Goal: Information Seeking & Learning: Learn about a topic

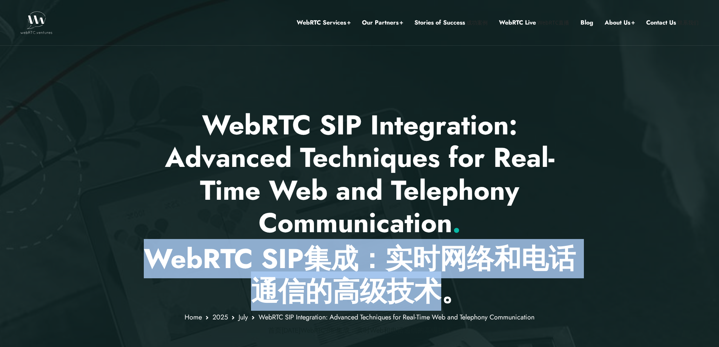
drag, startPoint x: 142, startPoint y: 265, endPoint x: 429, endPoint y: 281, distance: 286.7
click at [429, 281] on font "WebRTC SIP集成：实时网络和电话通信的高级技术。" at bounding box center [359, 274] width 442 height 65
copy font "WebRTC SIP集成：实时网络和电话通信的高级技术"
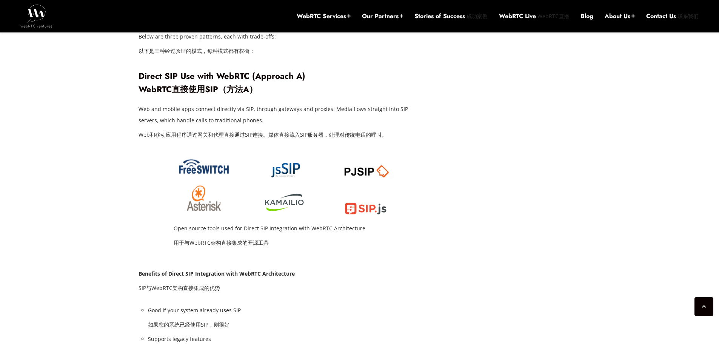
scroll to position [1943, 0]
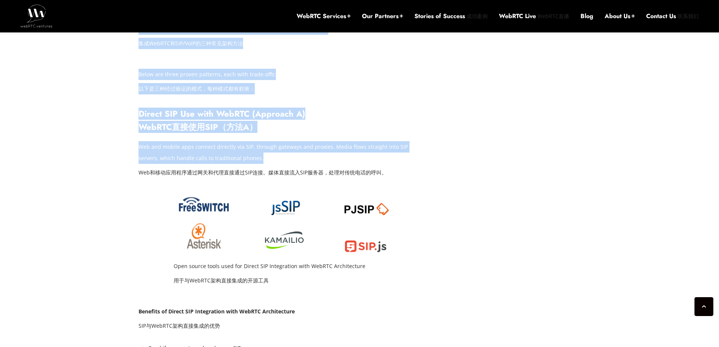
drag, startPoint x: 138, startPoint y: 150, endPoint x: 367, endPoint y: 143, distance: 228.7
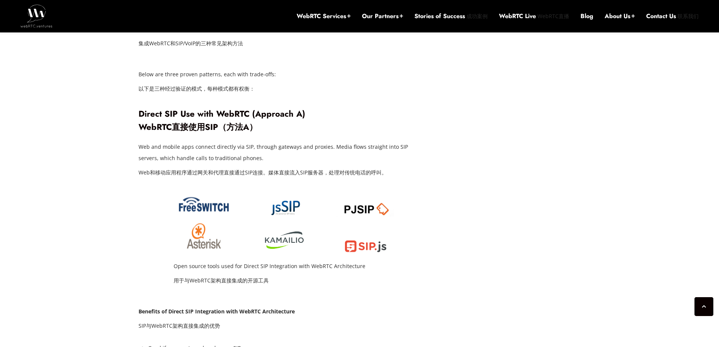
click at [383, 167] on font "Web和移动应用程序通过网关和代理直接通过SIP连接。媒体直接流入SIP服务器，处理对传统电话的呼叫。" at bounding box center [262, 172] width 248 height 11
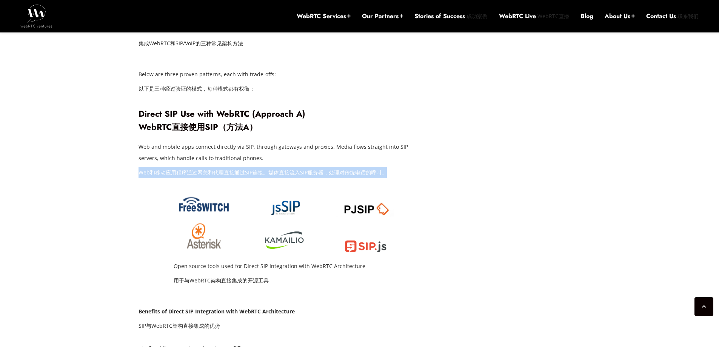
drag, startPoint x: 396, startPoint y: 145, endPoint x: 140, endPoint y: 148, distance: 256.5
click at [140, 148] on p "Web and mobile apps connect directly via SIP, through gateways and proxies. Med…" at bounding box center [283, 161] width 290 height 40
copy font "Web和移动应用程序通过网关和代理直接通过SIP连接。媒体直接流入SIP服务器，处理对传统电话的呼叫。"
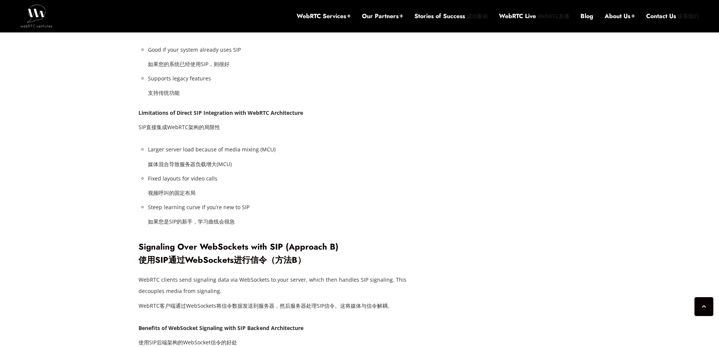
scroll to position [2282, 0]
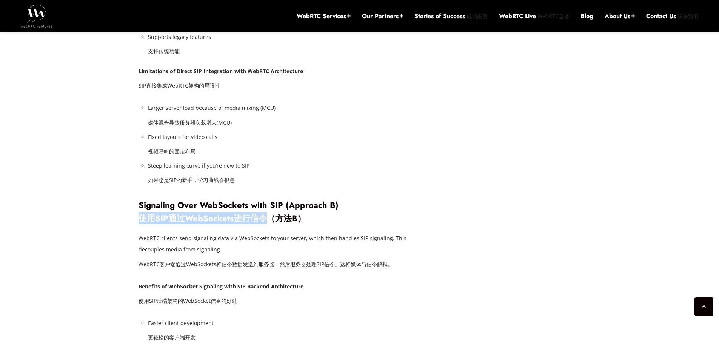
drag, startPoint x: 139, startPoint y: 198, endPoint x: 267, endPoint y: 197, distance: 127.5
click at [267, 212] on font "使用SIP通过WebSockets进行信令（方法B）" at bounding box center [221, 218] width 167 height 12
copy font "使用SIP通过WebSockets进行信令"
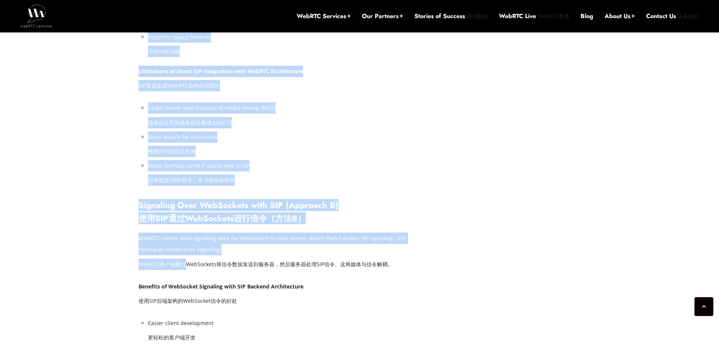
drag, startPoint x: 137, startPoint y: 242, endPoint x: 185, endPoint y: 242, distance: 47.9
click at [185, 242] on div "July 17, 2025 2025年7月17日 Alberto Gonzalez 阿尔贝托·冈萨雷斯 Comments Off on WebRTC SIP …" at bounding box center [359, 155] width 451 height 3873
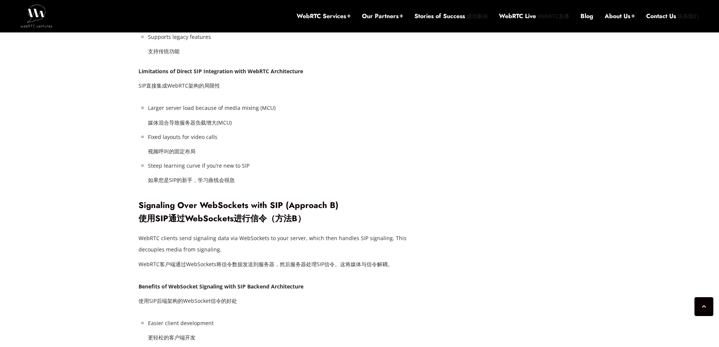
click at [361, 251] on div "Bringing WebRTC and SIP together is a powerful way to connect modern web applic…" at bounding box center [283, 54] width 290 height 3261
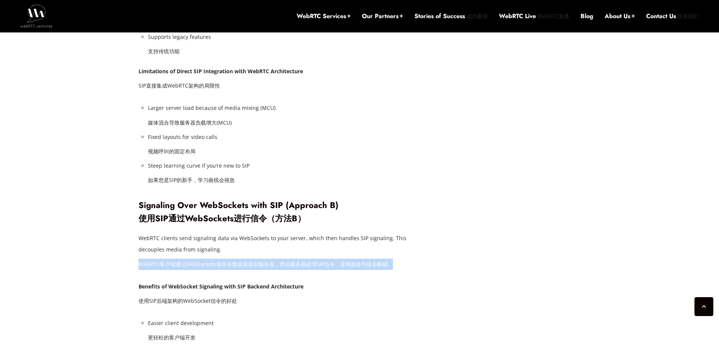
drag, startPoint x: 393, startPoint y: 242, endPoint x: 139, endPoint y: 243, distance: 253.5
click at [139, 243] on p "WebRTC clients send signaling data via WebSockets to your server, which then ha…" at bounding box center [283, 252] width 290 height 40
copy font "WebRTC客户端通过WebSockets将信令数据发送到服务器，然后服务器处理SIP信令。这将媒体与信令解耦。"
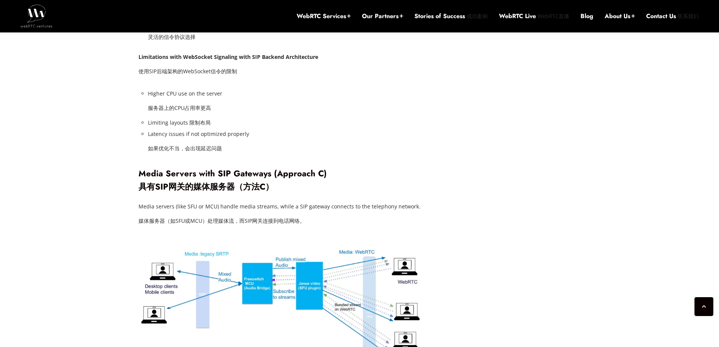
scroll to position [2622, 0]
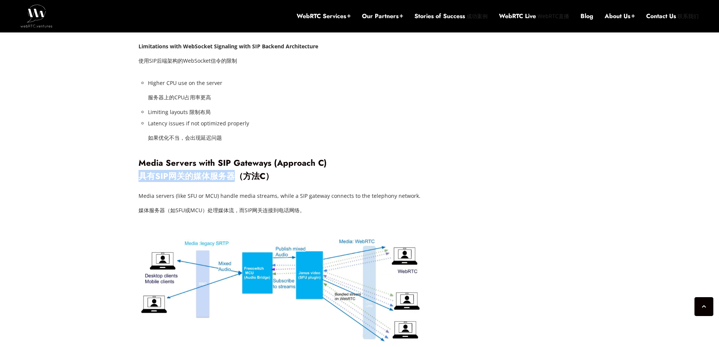
drag, startPoint x: 142, startPoint y: 154, endPoint x: 233, endPoint y: 152, distance: 90.5
click at [233, 170] on font "具有SIP网关的媒体服务器（方法C）" at bounding box center [205, 176] width 135 height 12
copy font "具有SIP网关的媒体服务器"
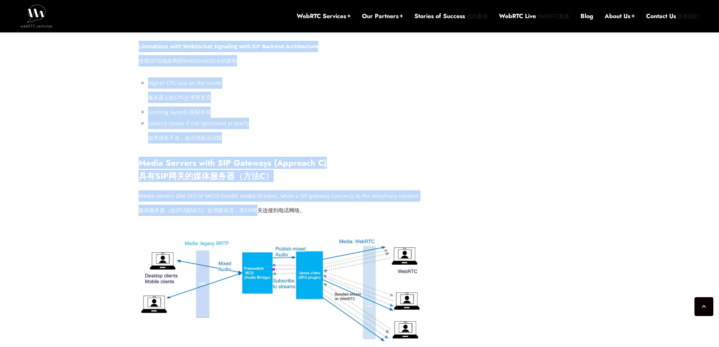
drag, startPoint x: 136, startPoint y: 190, endPoint x: 256, endPoint y: 185, distance: 119.7
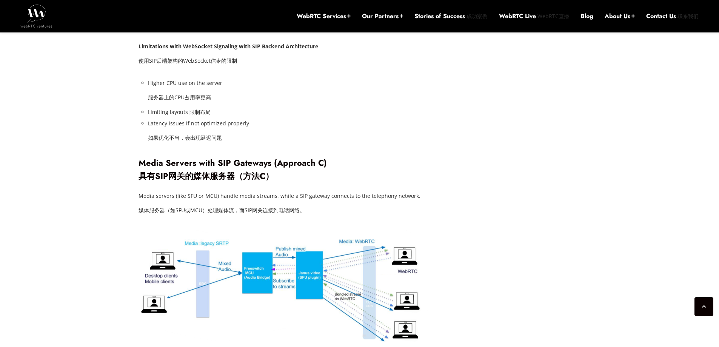
click at [310, 190] on p "Media servers (like SFU or MCU) handle media streams, while a SIP gateway conne…" at bounding box center [283, 204] width 290 height 29
drag, startPoint x: 313, startPoint y: 189, endPoint x: 139, endPoint y: 186, distance: 173.6
click at [139, 190] on p "Media servers (like SFU or MCU) handle media streams, while a SIP gateway conne…" at bounding box center [283, 204] width 290 height 29
copy font "媒体服务器（如SFU或MCU）处理媒体流，而SIP网关连接到电话网络。"
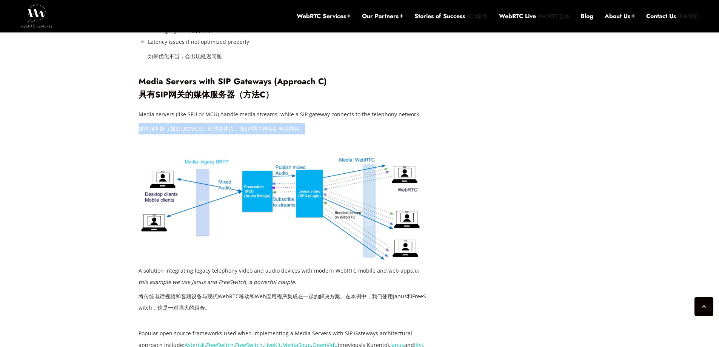
scroll to position [2659, 0]
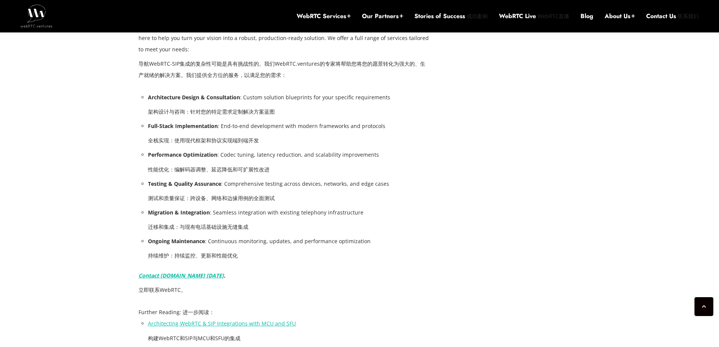
scroll to position [4734, 0]
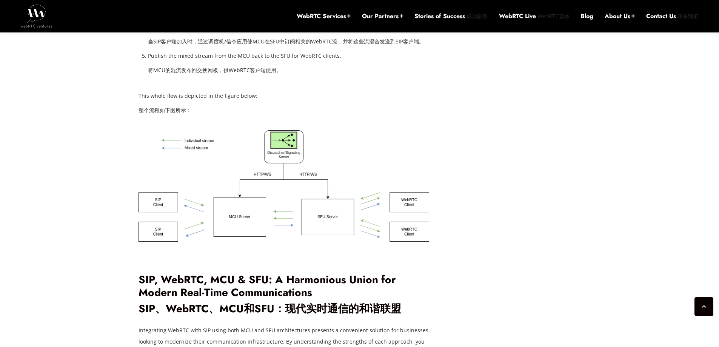
scroll to position [2773, 0]
